Goal: Task Accomplishment & Management: Manage account settings

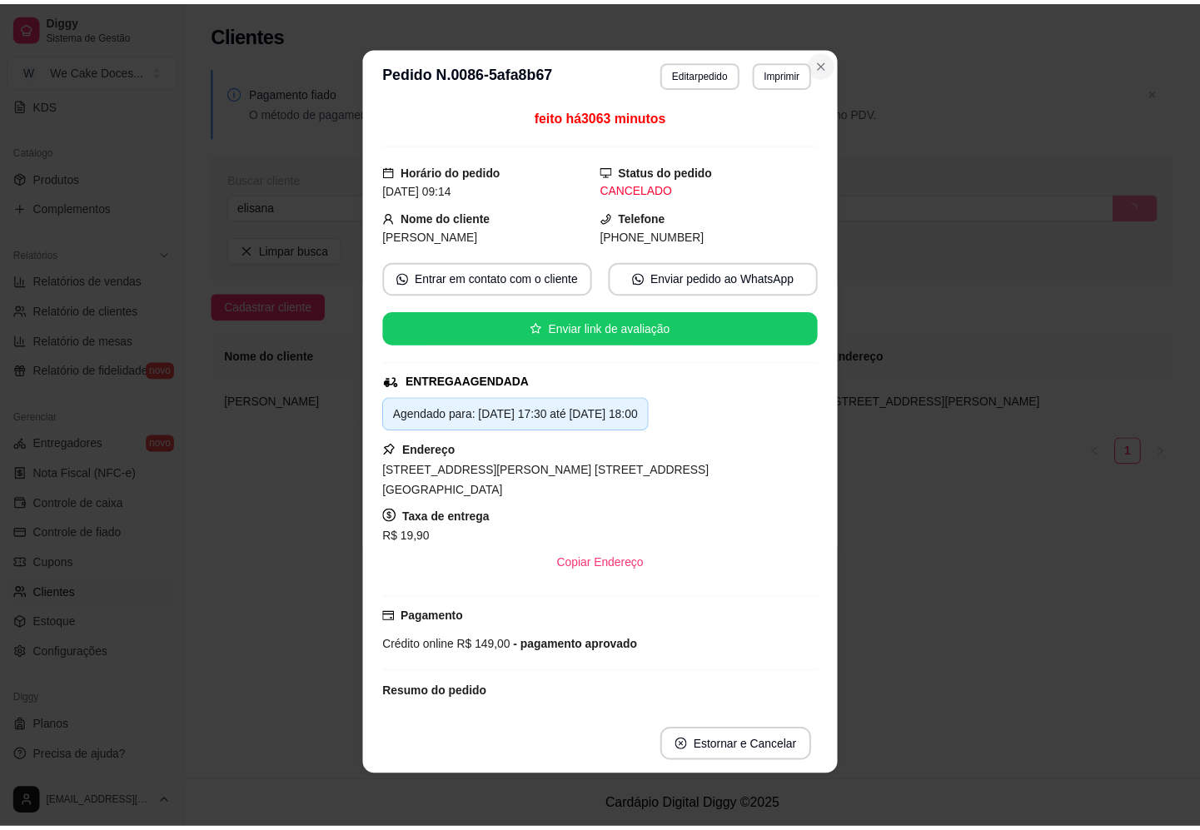
scroll to position [355, 0]
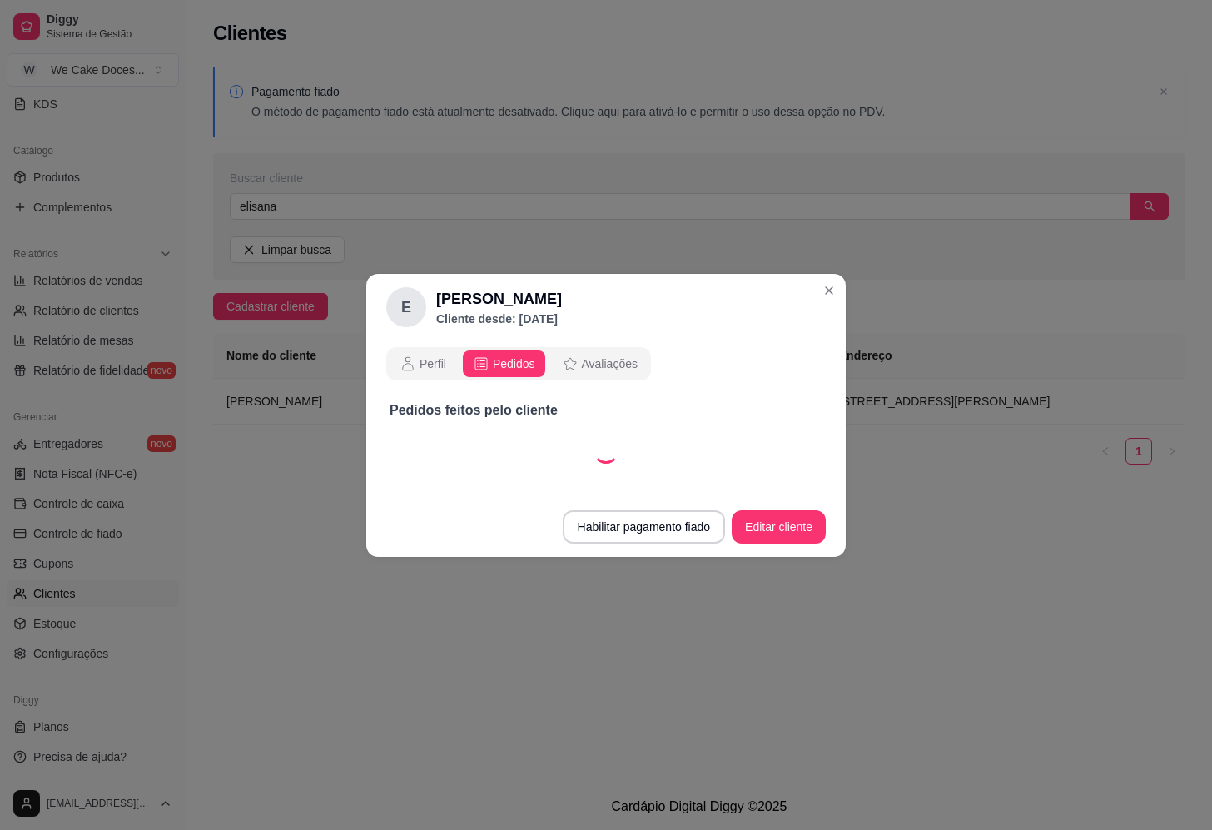
select select "30"
select select "ALL"
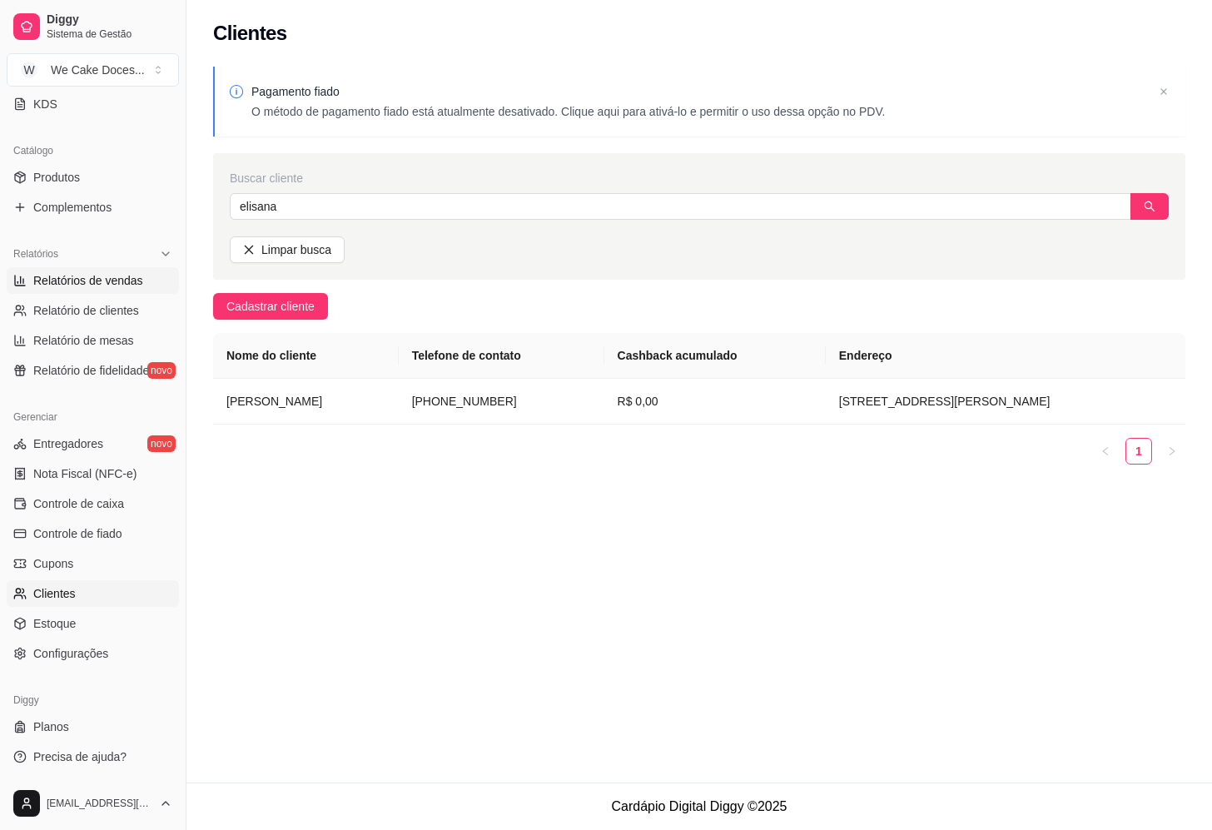
click at [94, 284] on span "Relatórios de vendas" at bounding box center [88, 280] width 110 height 17
select select "ALL"
select select "0"
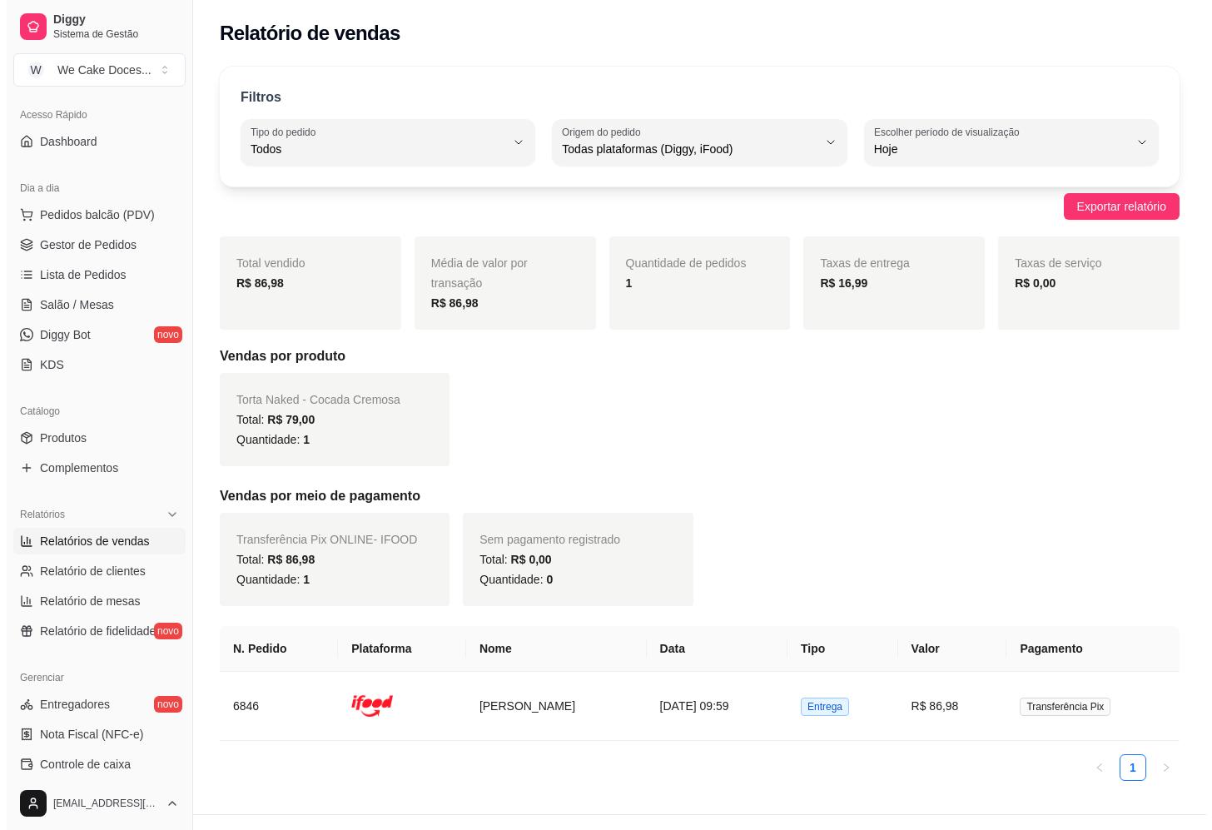
scroll to position [102, 0]
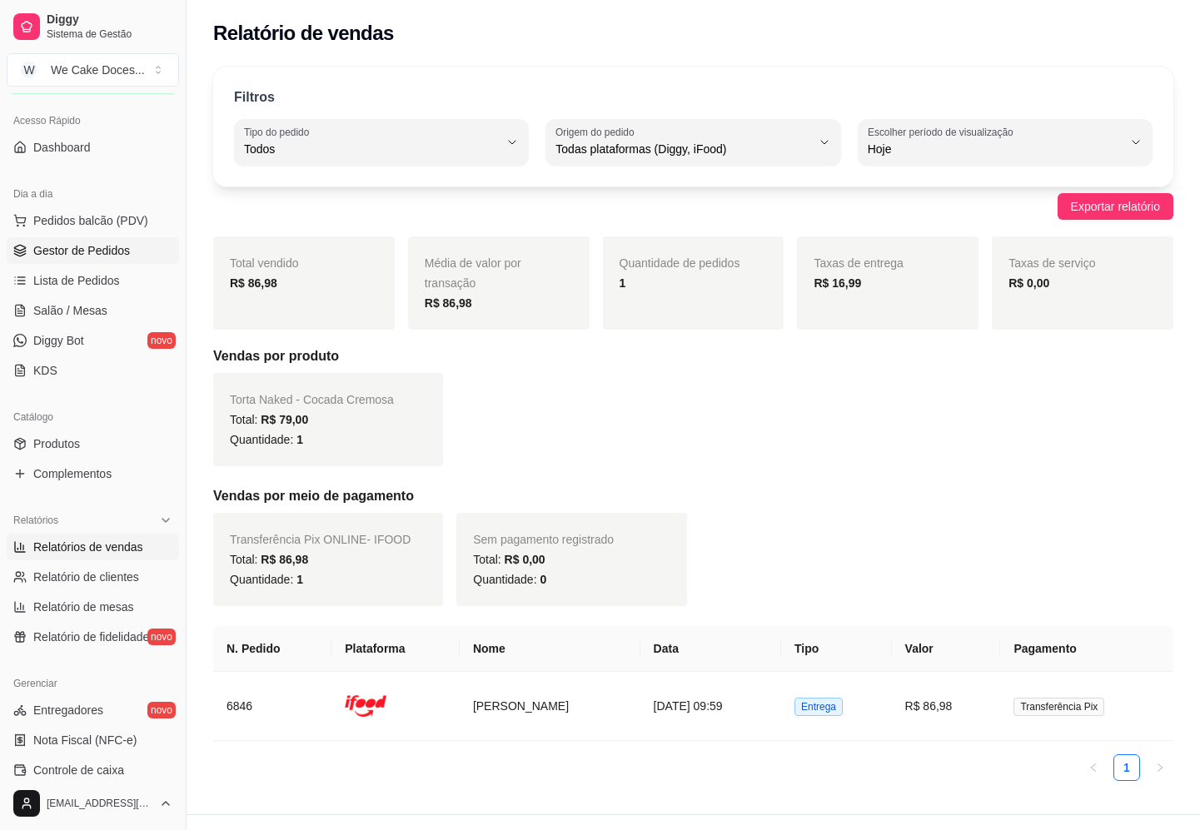
click at [110, 254] on span "Gestor de Pedidos" at bounding box center [81, 250] width 97 height 17
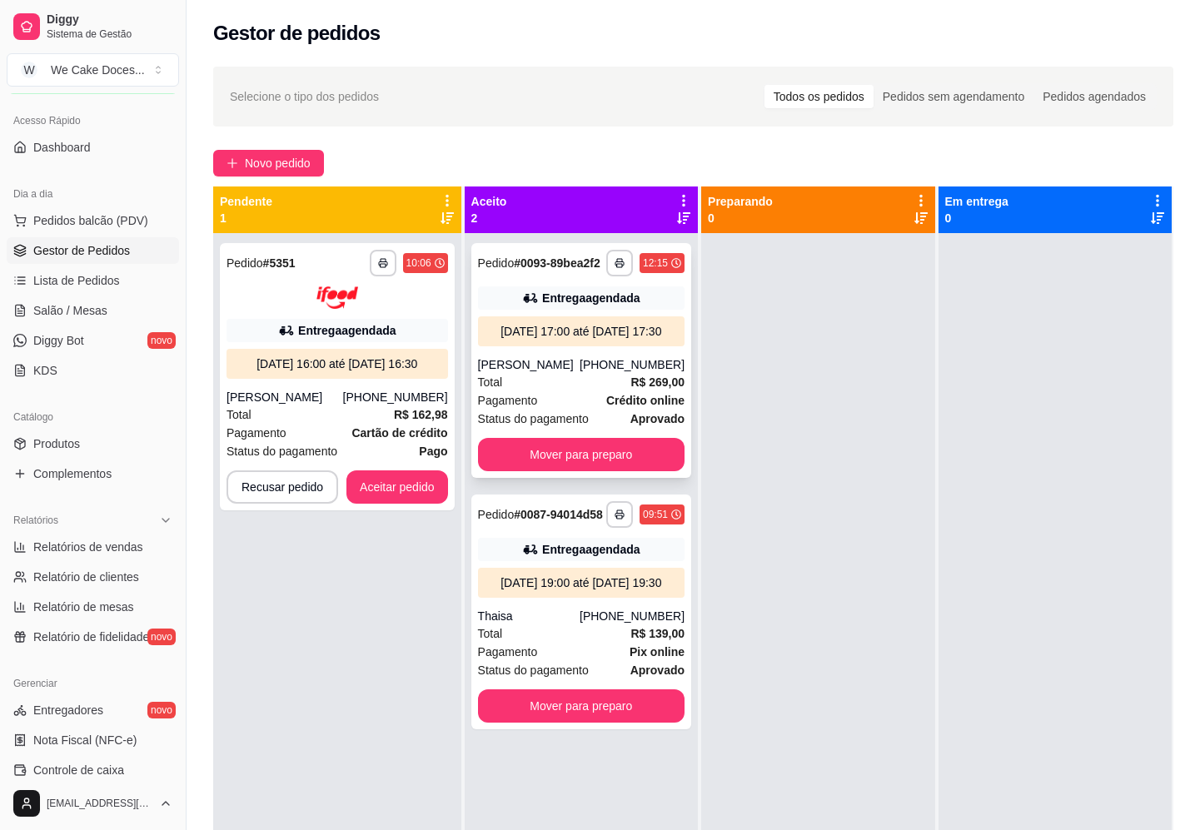
click at [573, 373] on div "[PERSON_NAME]" at bounding box center [529, 364] width 102 height 17
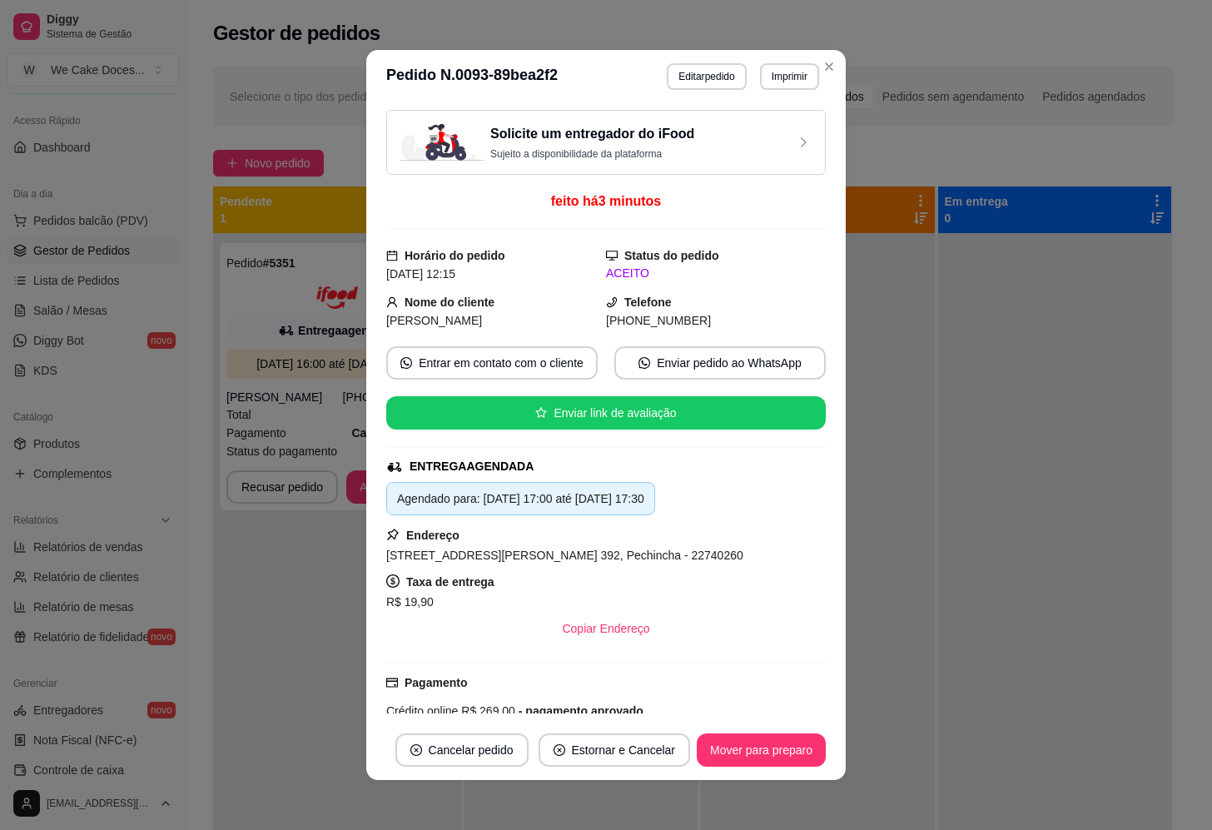
click at [599, 151] on p "Sujeito a disponibilidade da plataforma" at bounding box center [592, 153] width 204 height 13
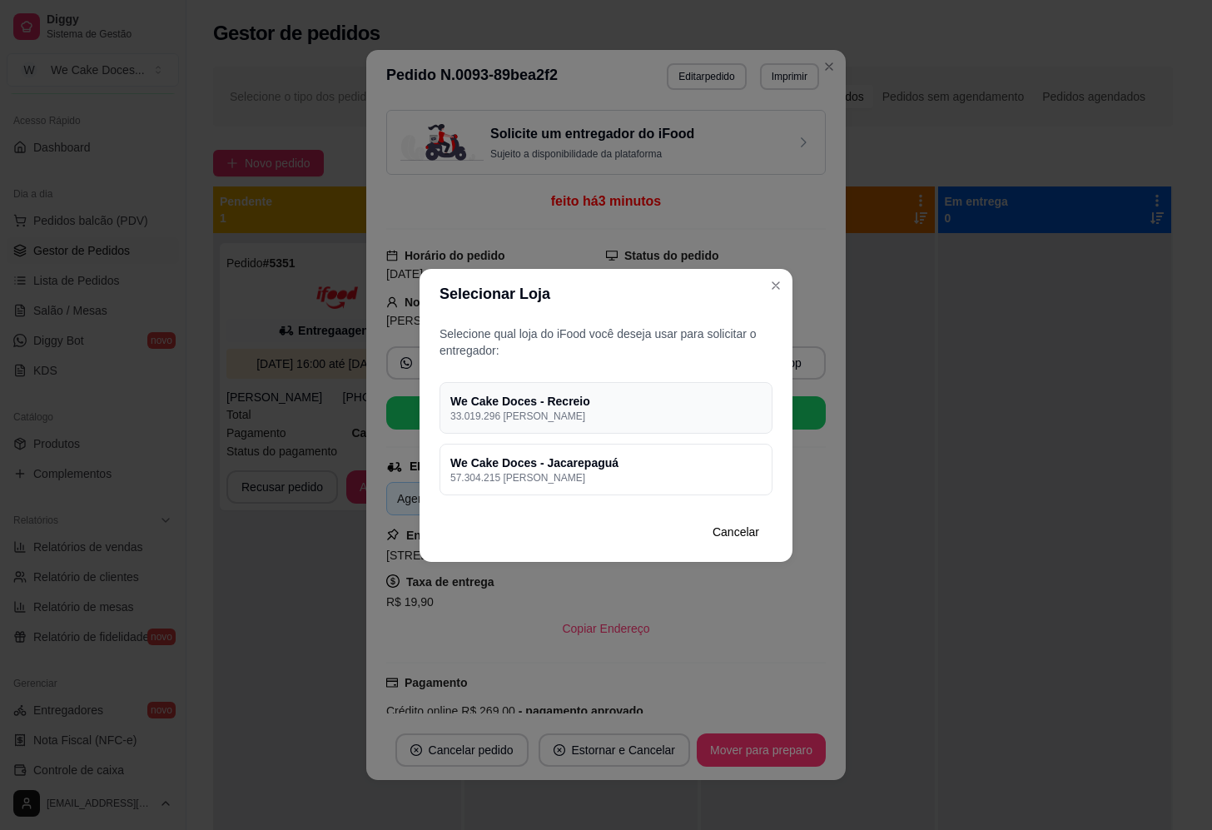
click at [667, 420] on p "33.019.296 [PERSON_NAME]" at bounding box center [605, 416] width 311 height 13
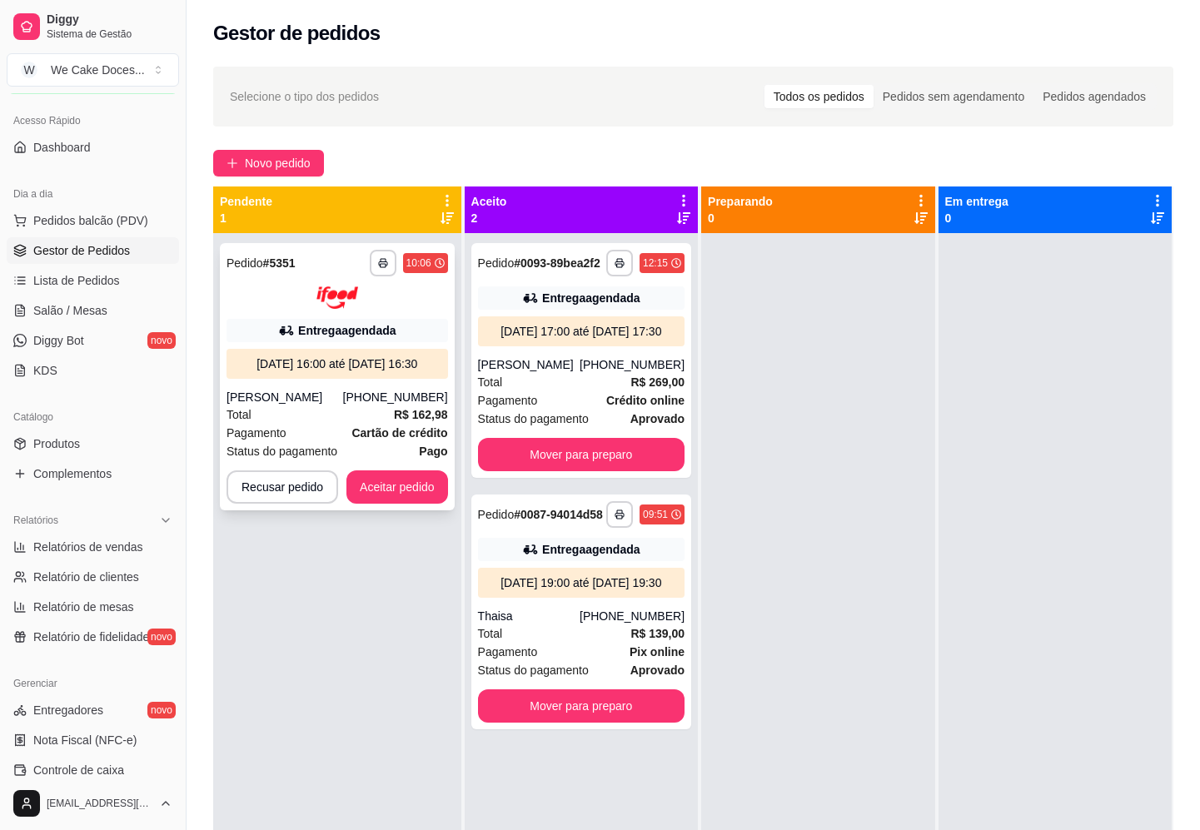
click at [412, 302] on div at bounding box center [336, 297] width 221 height 22
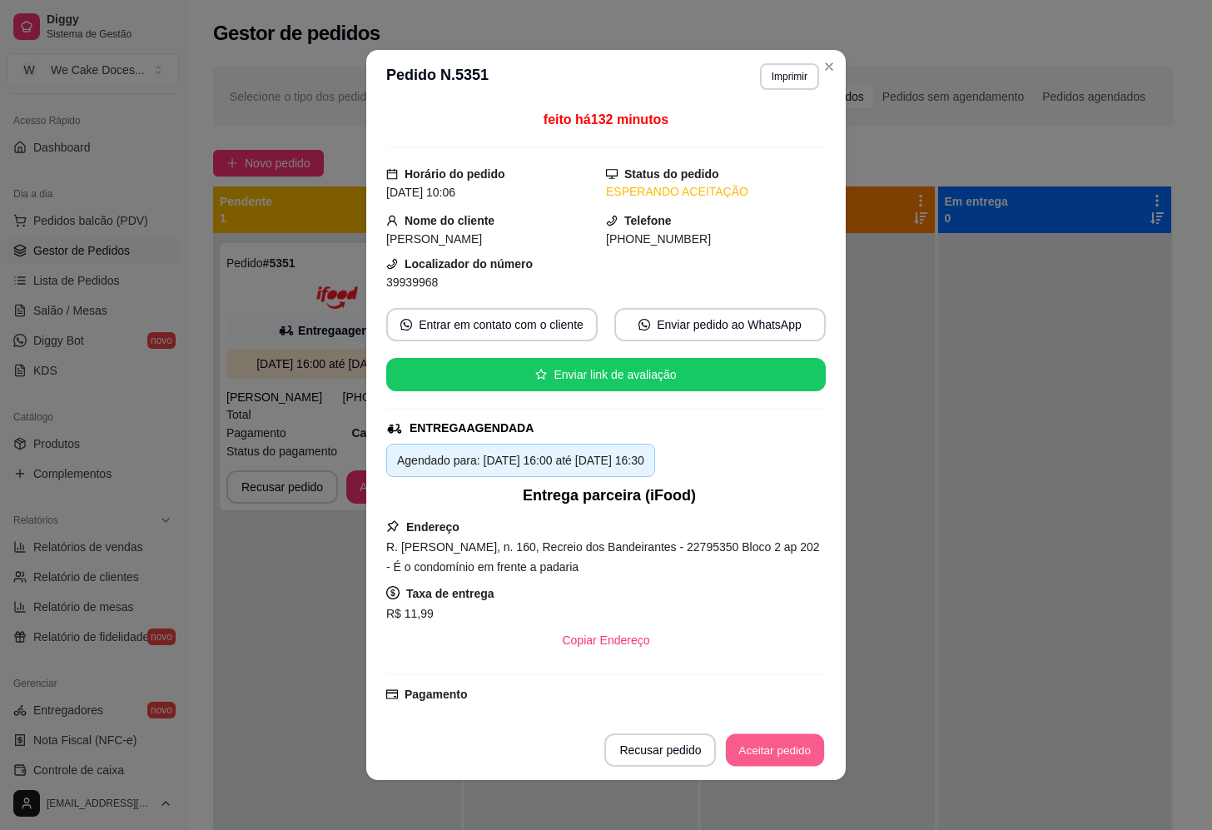
click at [784, 763] on button "Aceitar pedido" at bounding box center [775, 750] width 98 height 32
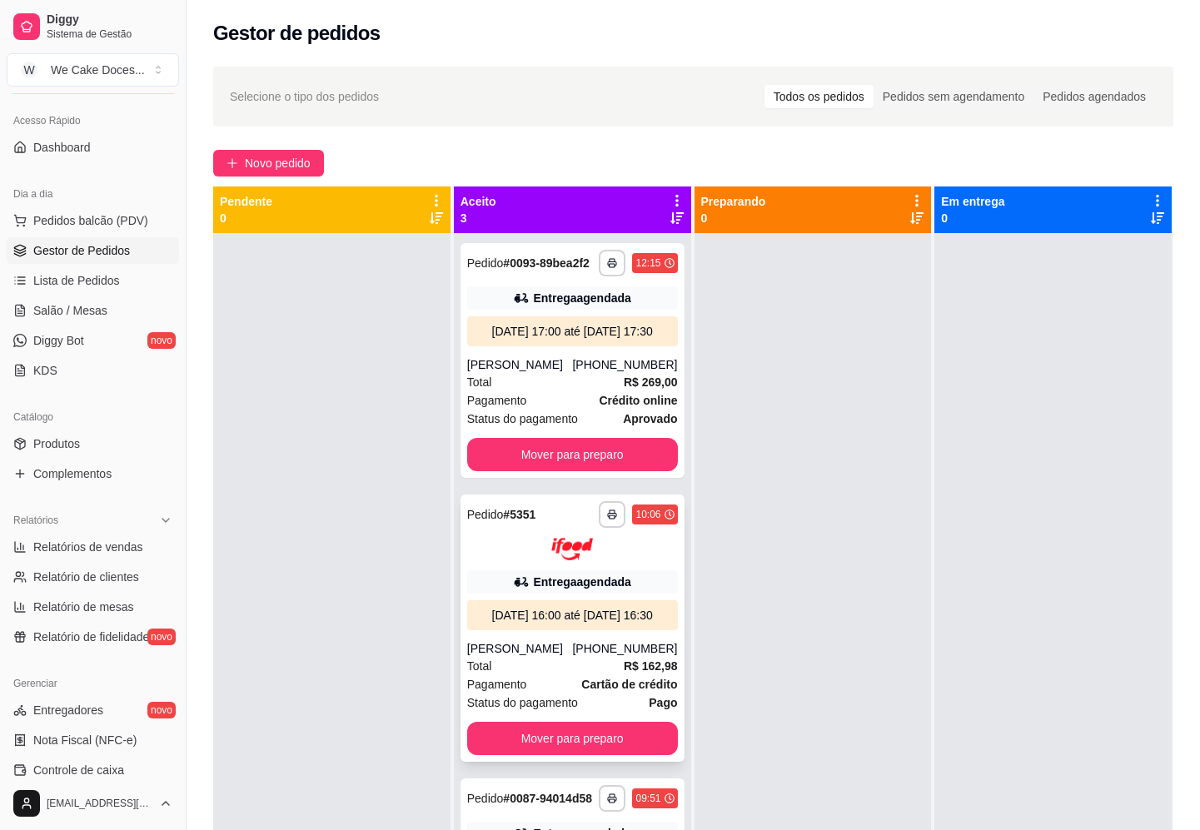
click at [501, 560] on div at bounding box center [572, 549] width 211 height 22
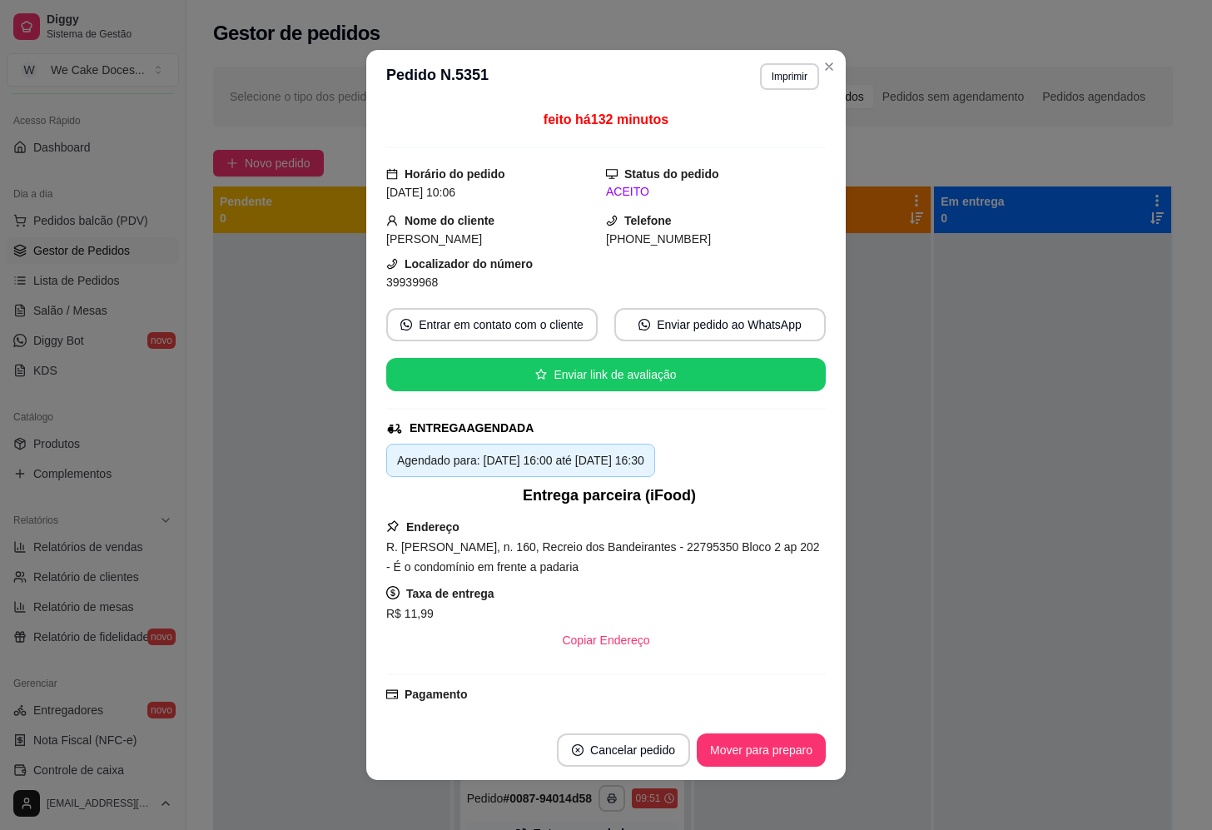
click at [724, 555] on div "R. [PERSON_NAME], n. 160, Recreio dos Bandeirantes - 22795350 Bloco 2 ap 202 - …" at bounding box center [606, 557] width 440 height 40
